Goal: Transaction & Acquisition: Book appointment/travel/reservation

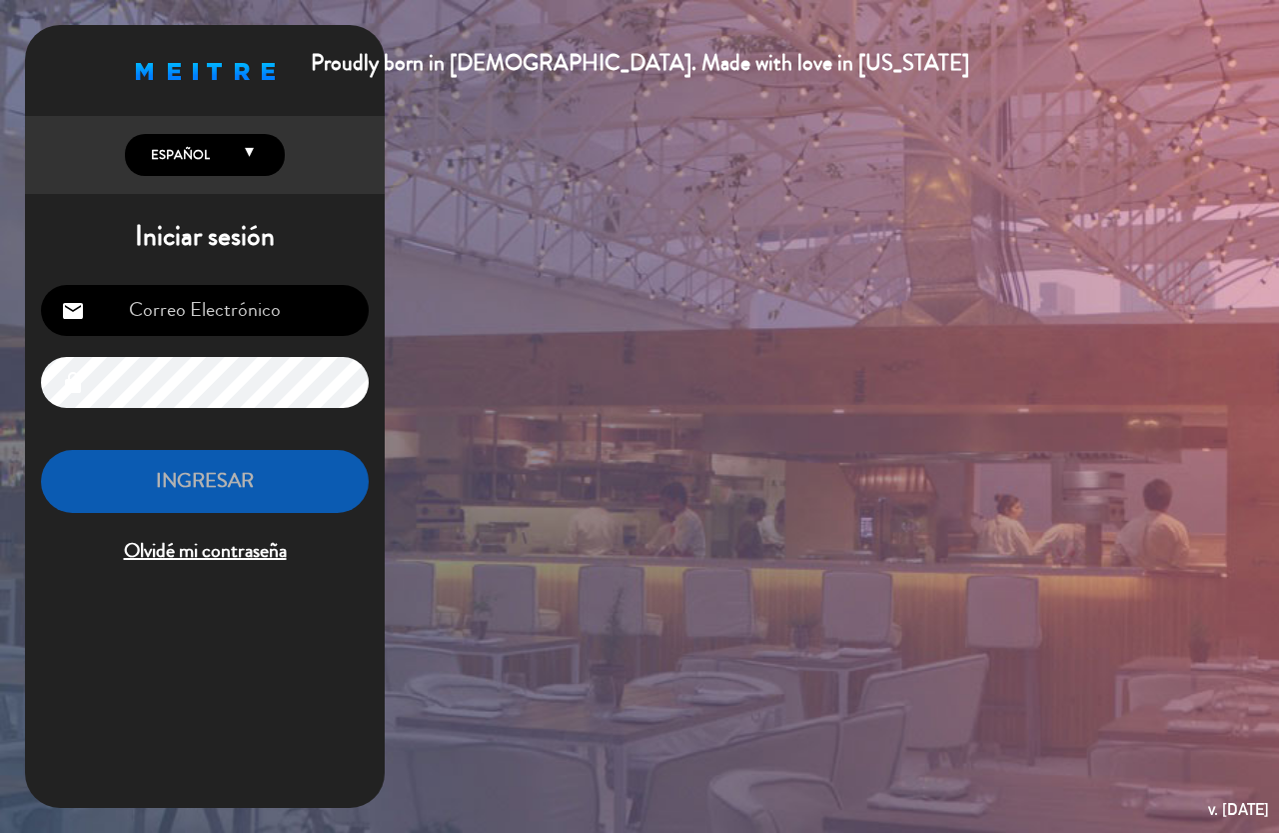
type input "[EMAIL_ADDRESS][PERSON_NAME][DOMAIN_NAME]"
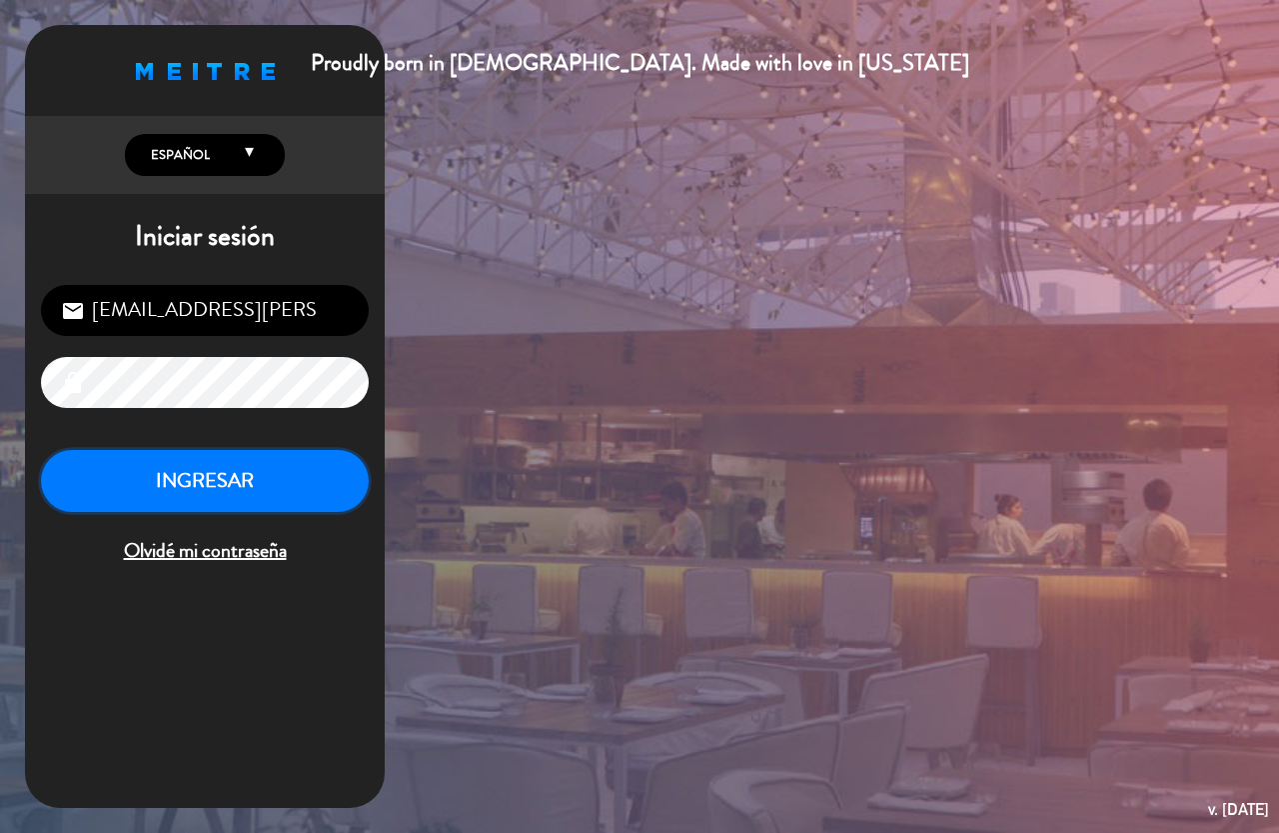
click at [152, 481] on button "INGRESAR" at bounding box center [205, 481] width 328 height 63
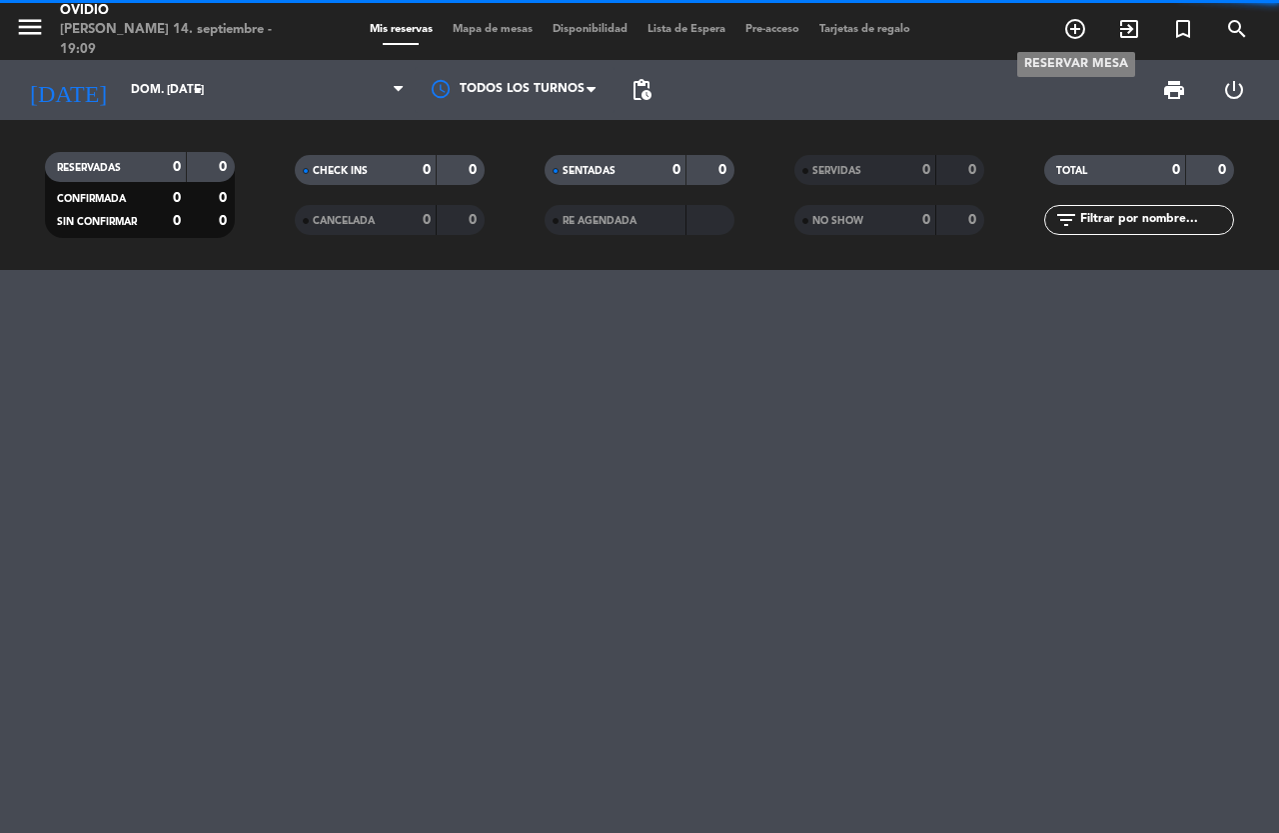
click at [1082, 26] on icon "add_circle_outline" at bounding box center [1075, 29] width 24 height 24
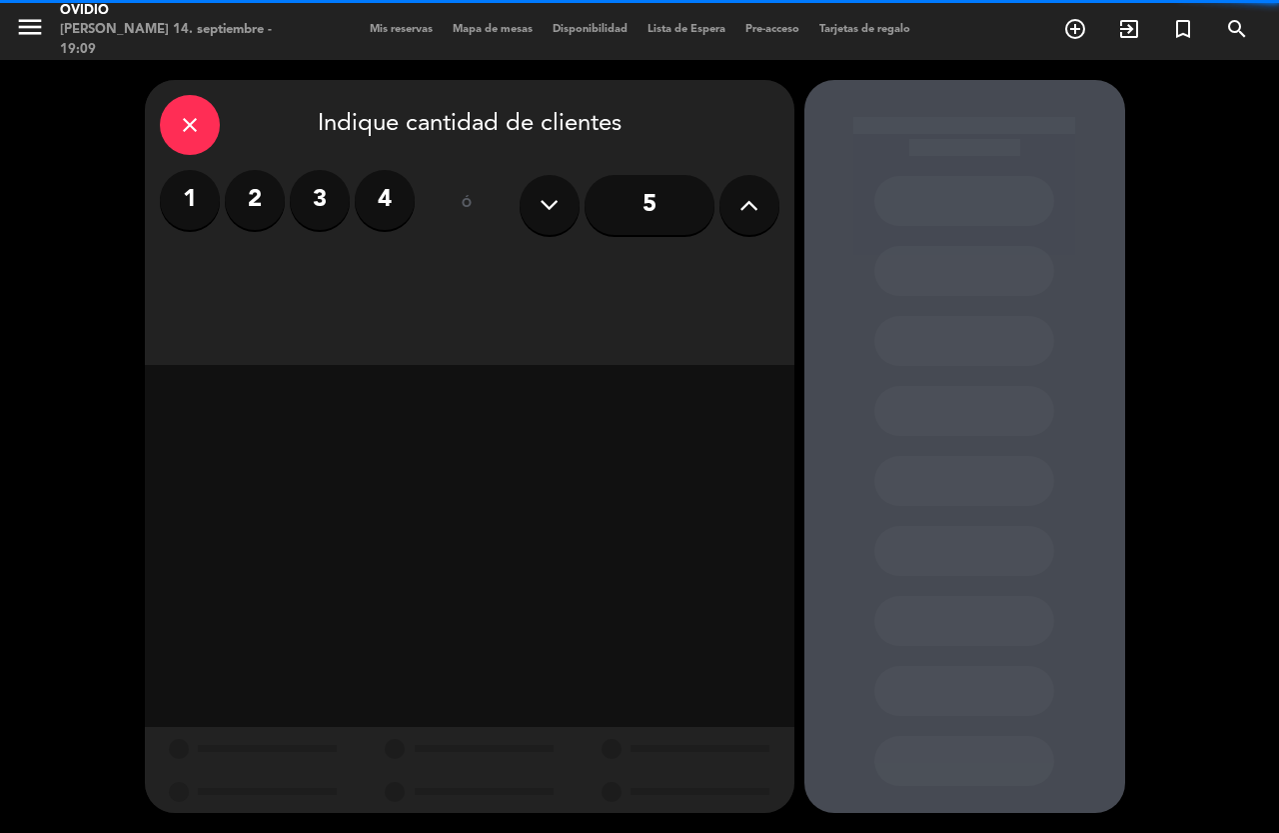
click at [683, 216] on input "5" at bounding box center [650, 205] width 130 height 60
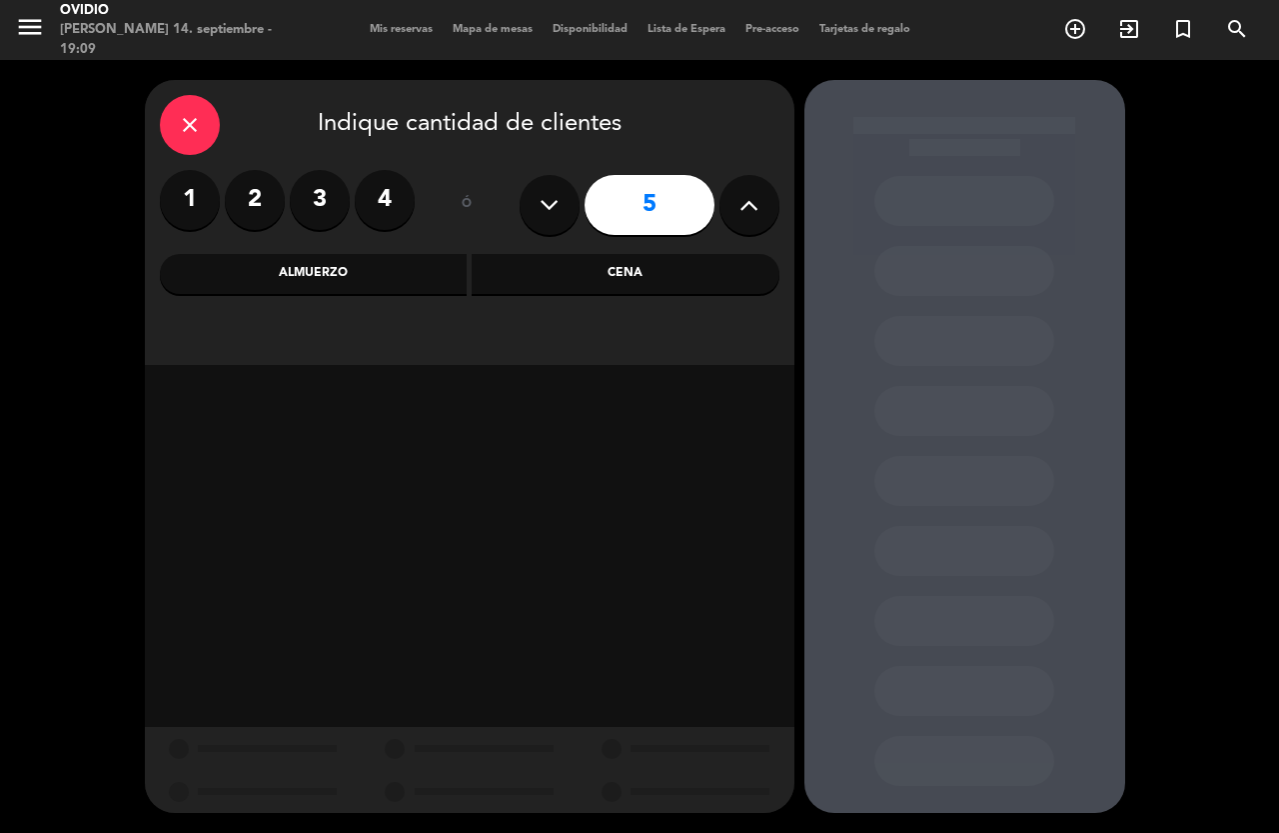
click at [590, 272] on div "Cena" at bounding box center [626, 274] width 308 height 40
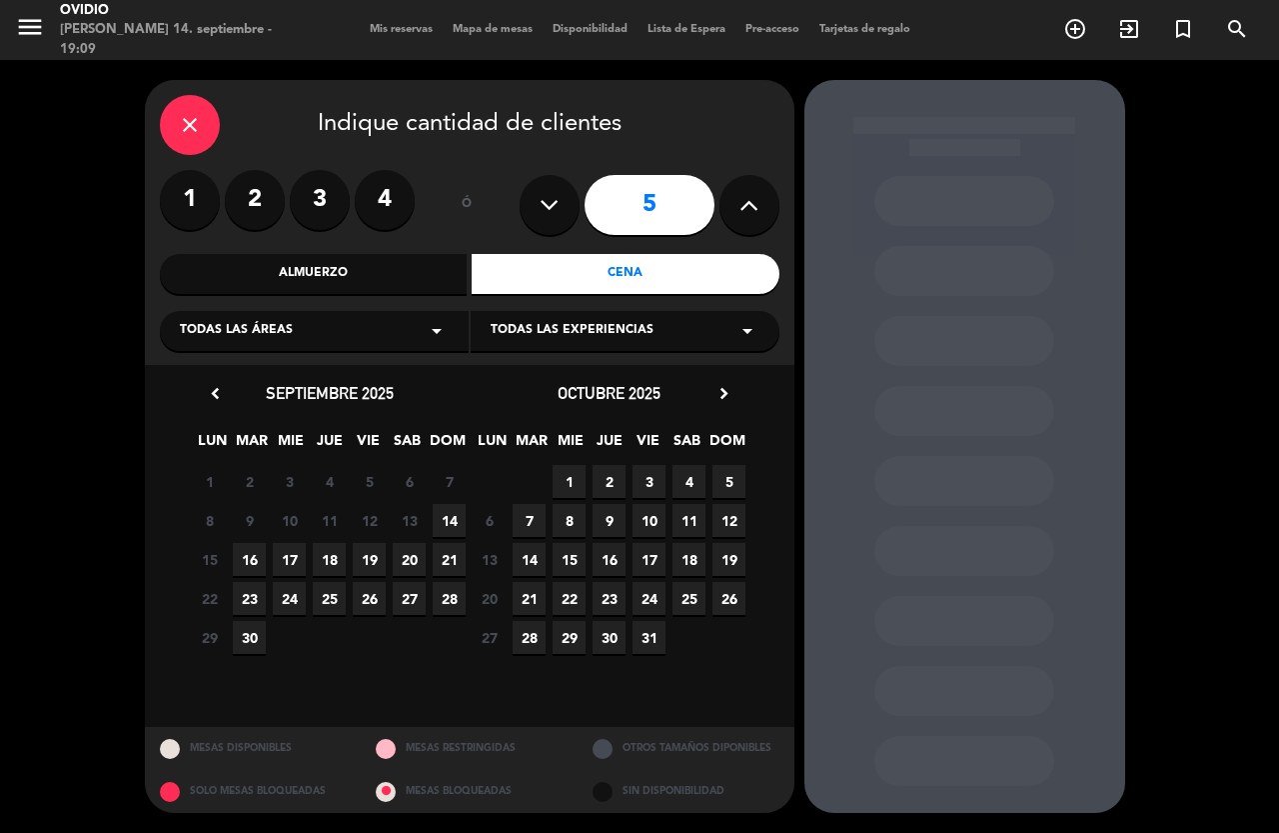
click at [454, 525] on span "14" at bounding box center [449, 520] width 33 height 33
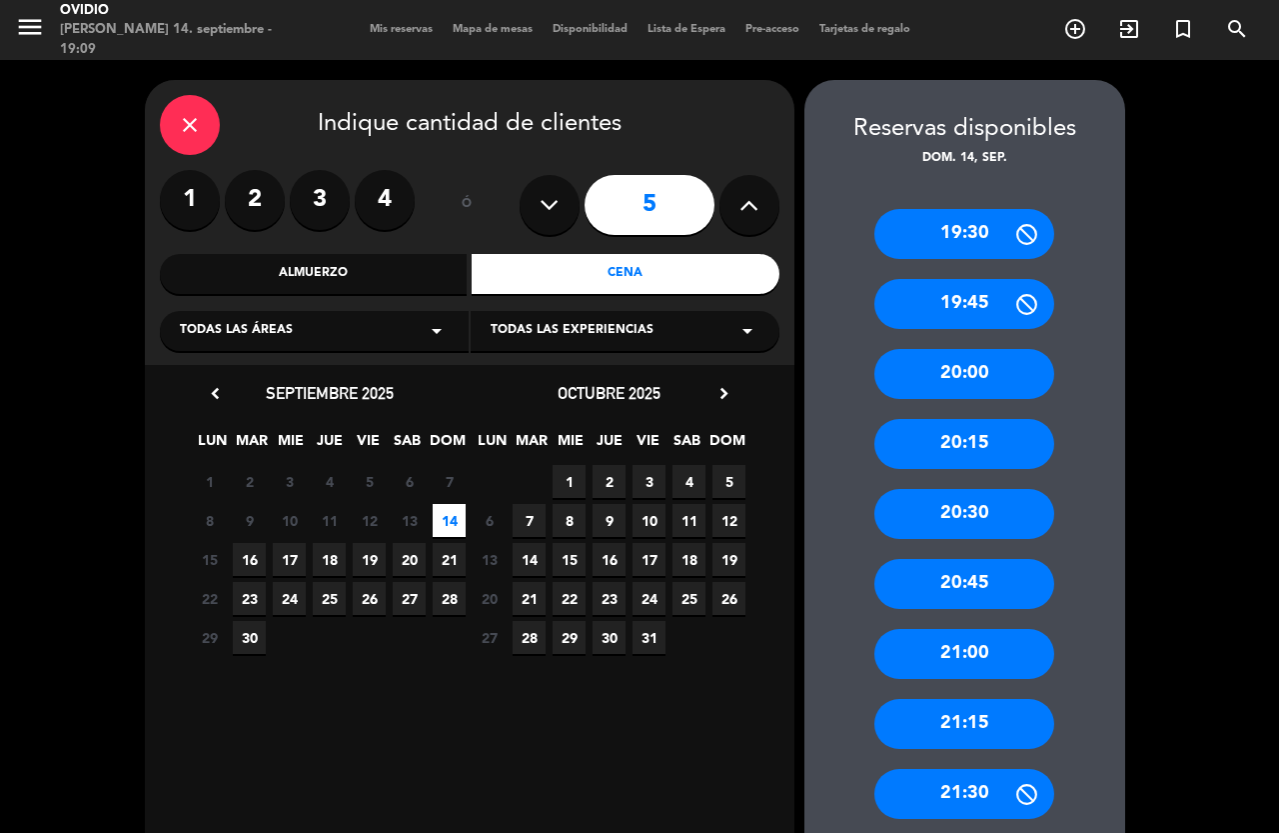
click at [957, 571] on div "20:45" at bounding box center [964, 584] width 180 height 50
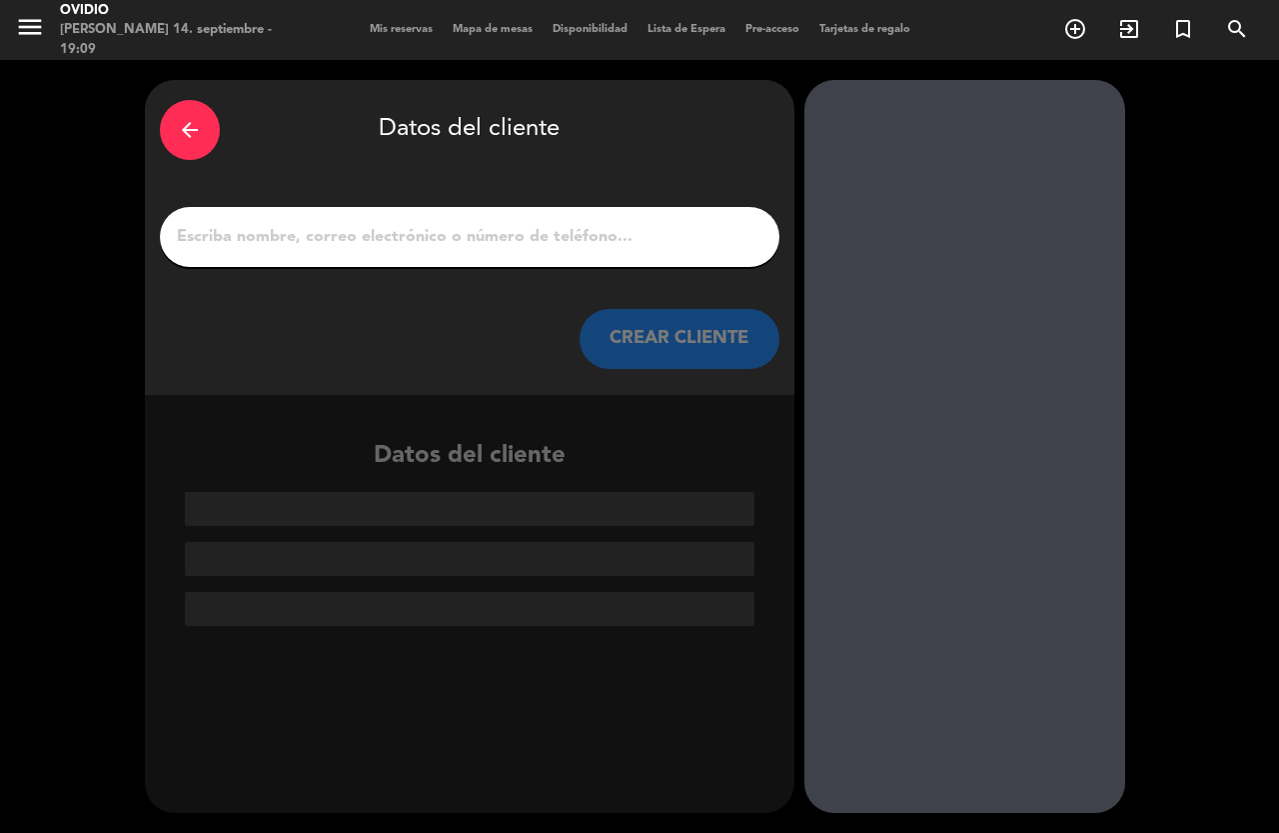
drag, startPoint x: 405, startPoint y: 263, endPoint x: 408, endPoint y: 249, distance: 14.3
click at [405, 260] on div at bounding box center [470, 237] width 620 height 60
click at [415, 243] on input "1" at bounding box center [470, 237] width 590 height 28
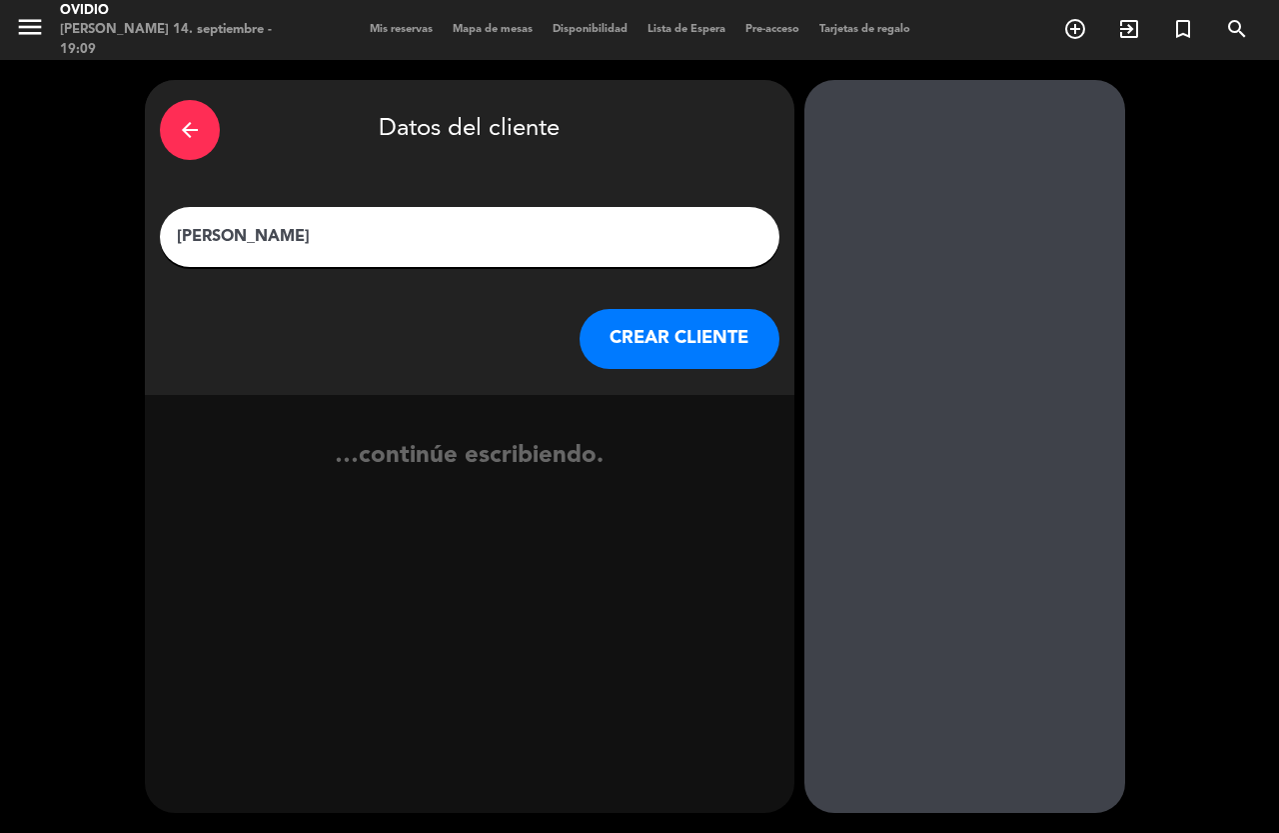
type input "[PERSON_NAME]"
click at [636, 335] on button "CREAR CLIENTE" at bounding box center [680, 339] width 200 height 60
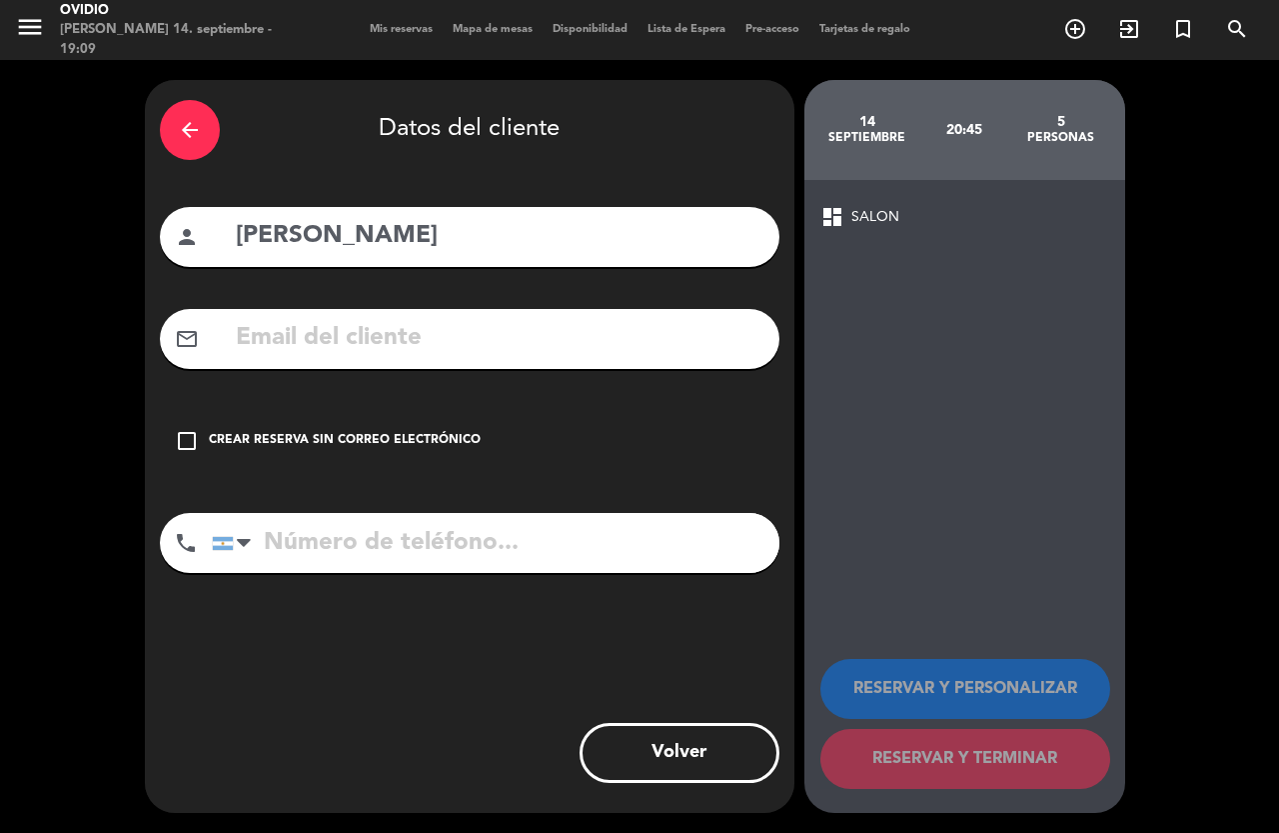
click at [322, 415] on div "check_box_outline_blank Crear reserva sin correo electrónico" at bounding box center [470, 441] width 620 height 60
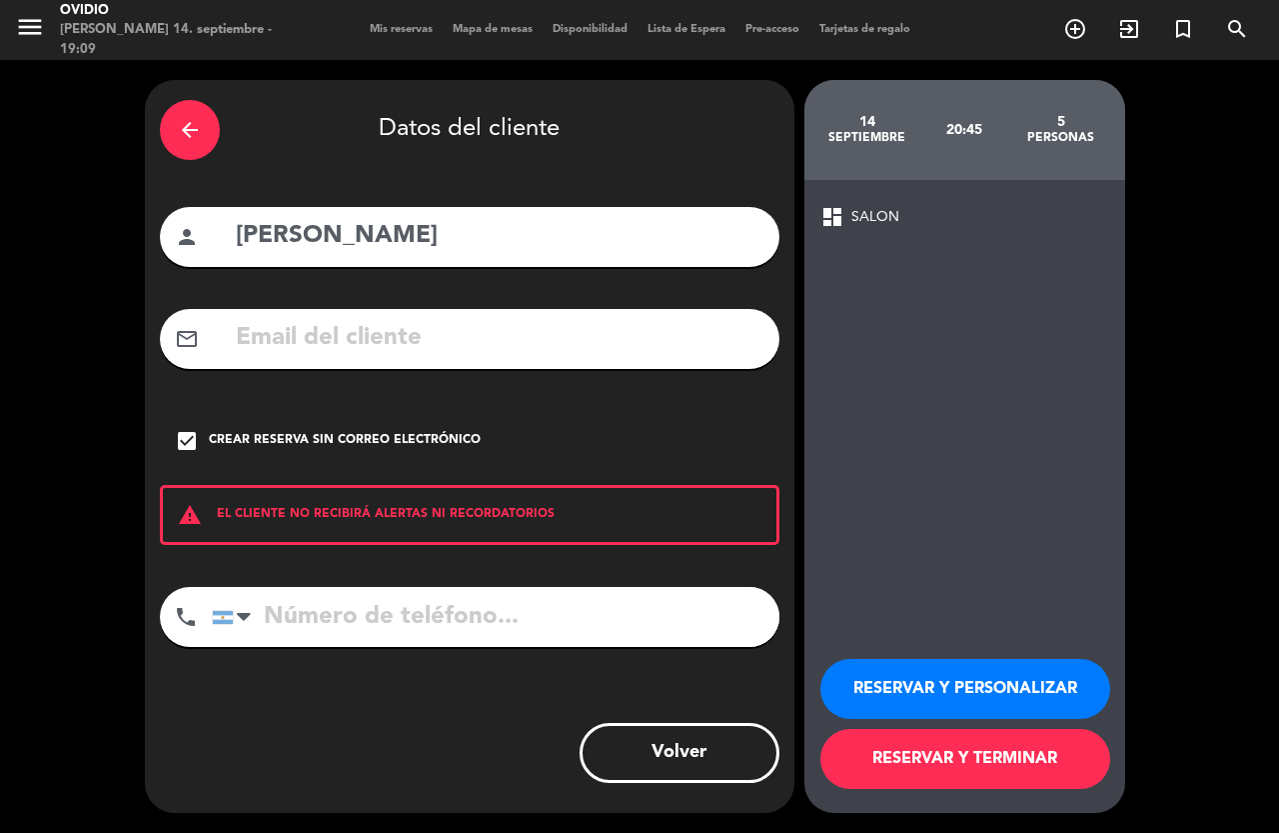
click at [978, 785] on button "RESERVAR Y TERMINAR" at bounding box center [966, 759] width 290 height 60
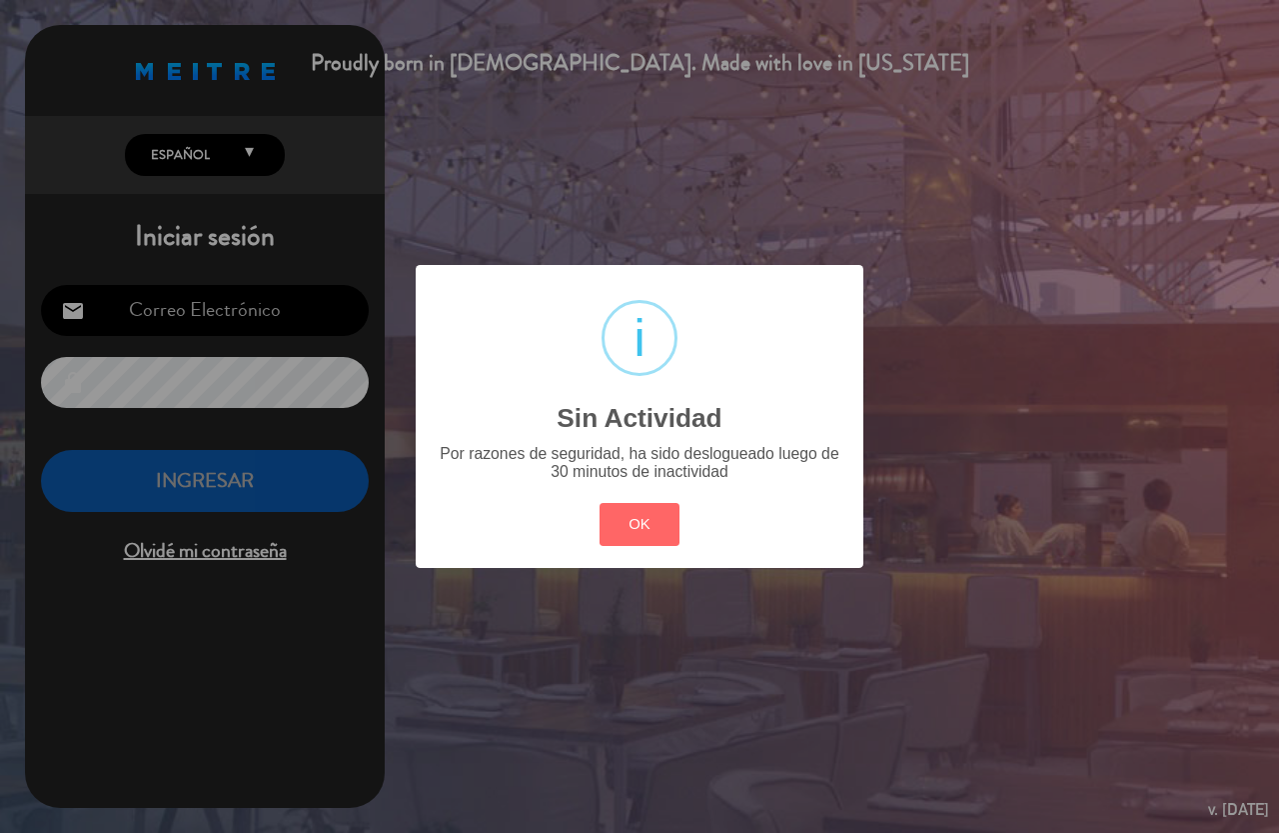
type input "[EMAIL_ADDRESS][PERSON_NAME][DOMAIN_NAME]"
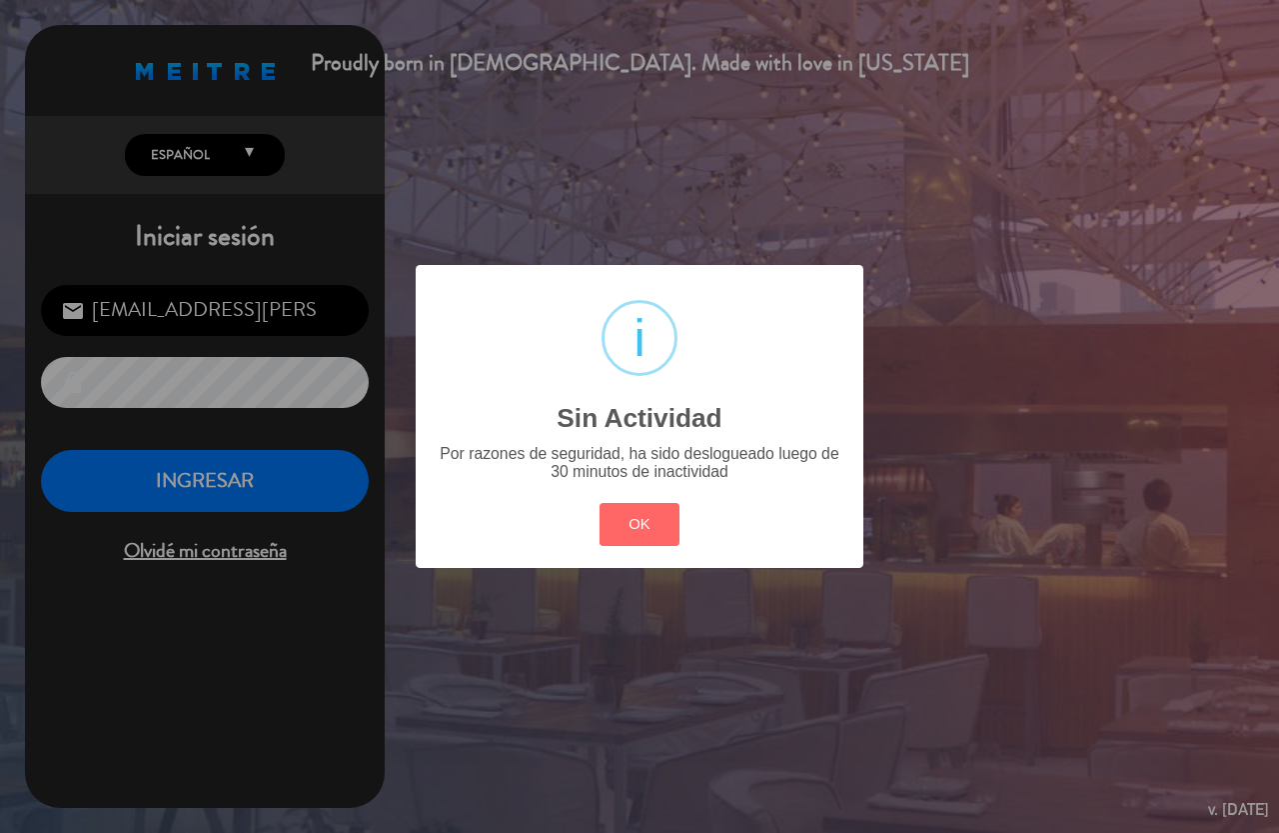
click at [655, 553] on div "? ! i Sin Actividad × Por razones de seguridad, ha sido deslogueado luego de 30…" at bounding box center [640, 416] width 448 height 302
click at [659, 544] on button "OK" at bounding box center [640, 524] width 81 height 43
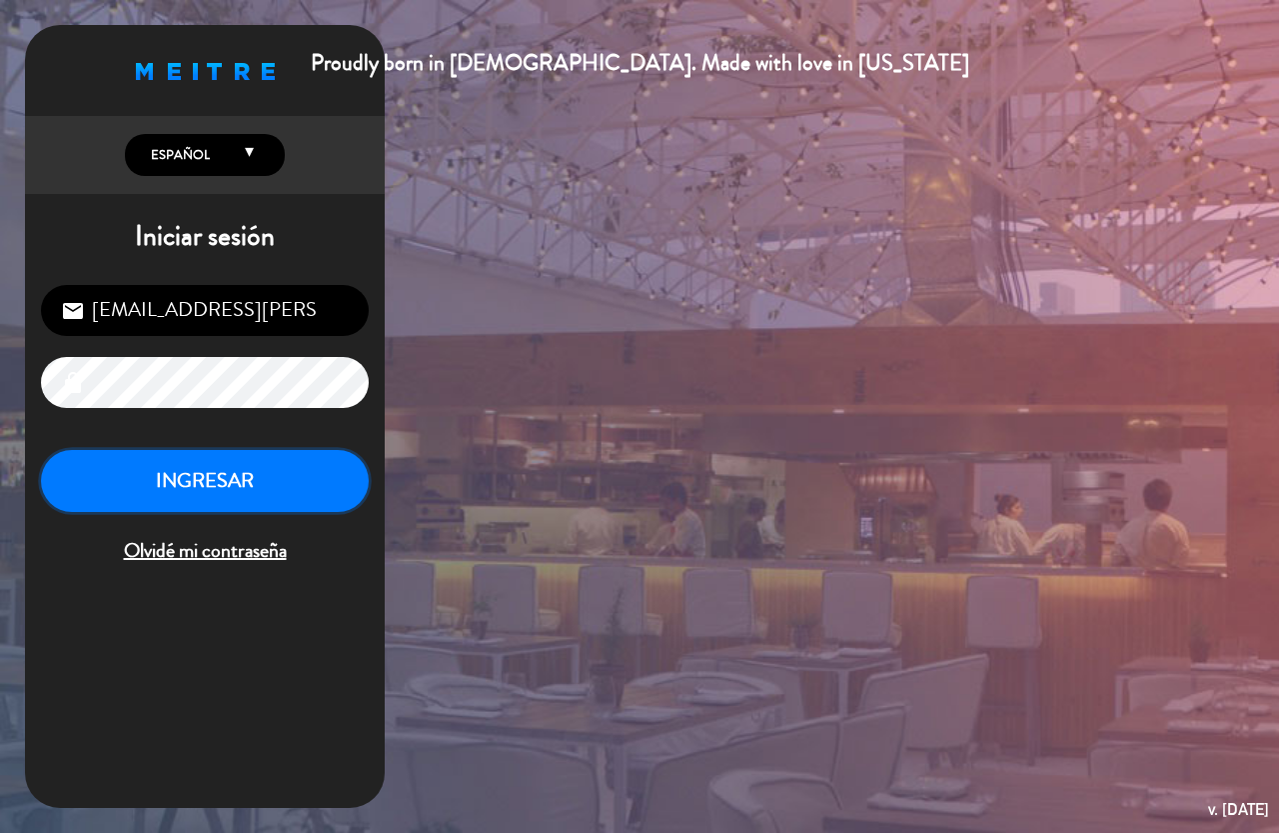
click at [313, 491] on button "INGRESAR" at bounding box center [205, 481] width 328 height 63
